Goal: Task Accomplishment & Management: Use online tool/utility

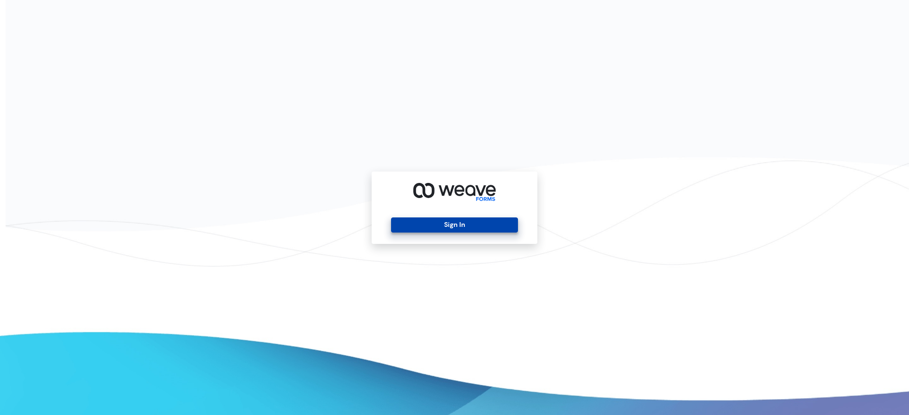
click at [416, 226] on button "Sign In" at bounding box center [454, 225] width 126 height 15
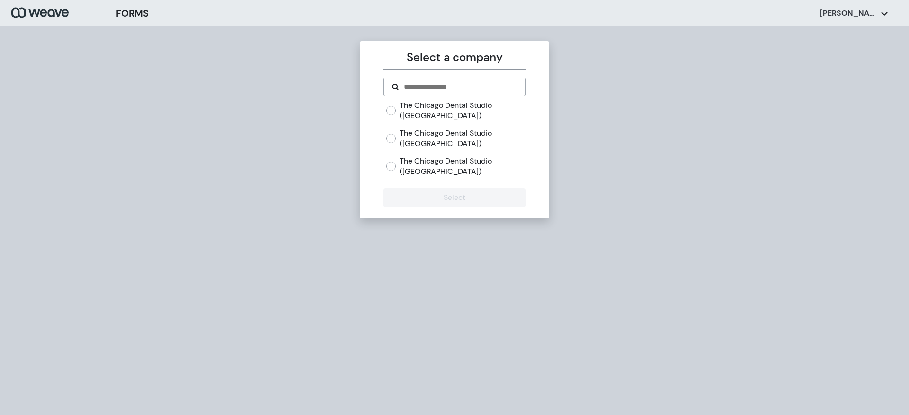
click at [402, 113] on label "The Chicago Dental Studio ([GEOGRAPHIC_DATA])" at bounding box center [461, 110] width 125 height 20
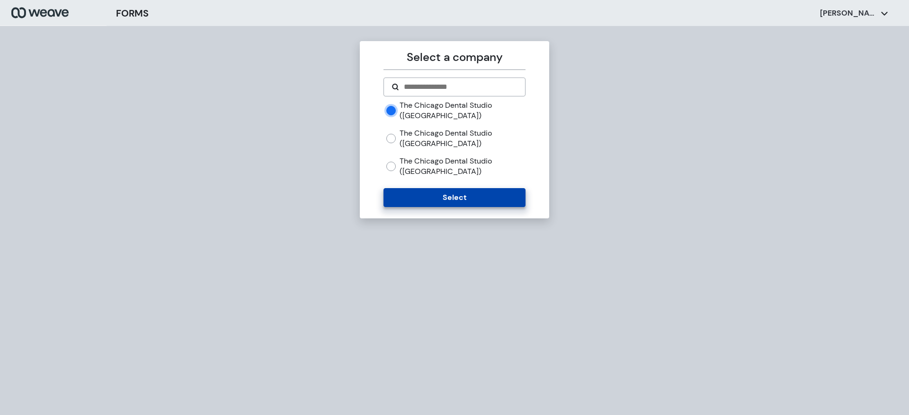
click at [428, 194] on button "Select" at bounding box center [453, 197] width 141 height 19
